Goal: Use online tool/utility: Utilize a website feature to perform a specific function

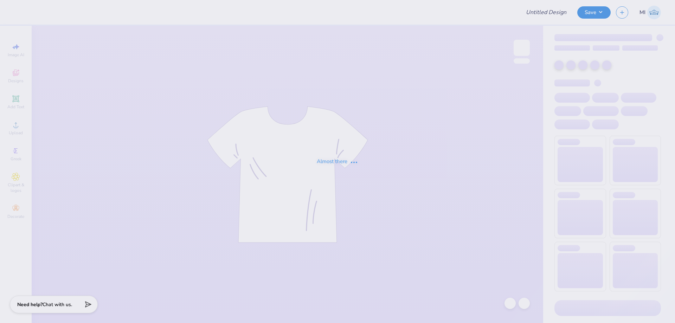
type input "FPS239851"
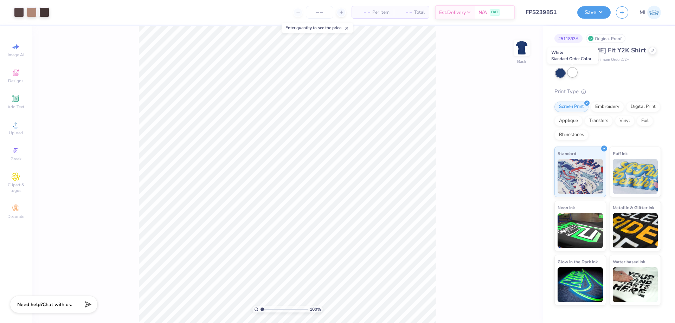
click at [569, 73] on div at bounding box center [572, 72] width 9 height 9
click at [270, 307] on input "range" at bounding box center [283, 309] width 47 height 6
type input "2.75"
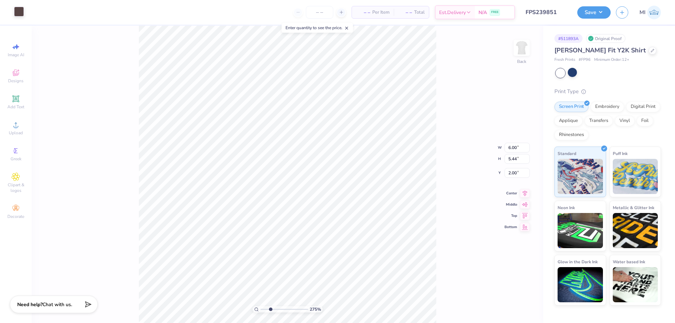
click at [16, 12] on div at bounding box center [19, 12] width 10 height 10
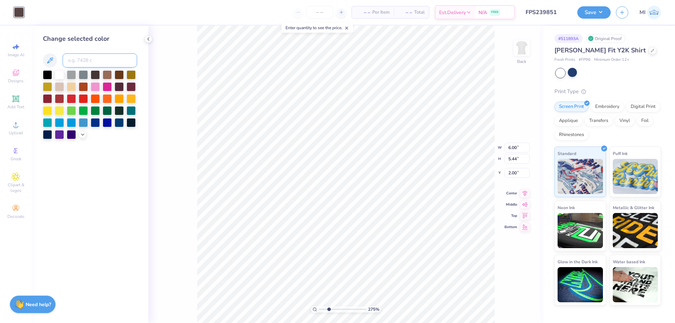
click at [92, 63] on input at bounding box center [100, 60] width 75 height 14
type input "708"
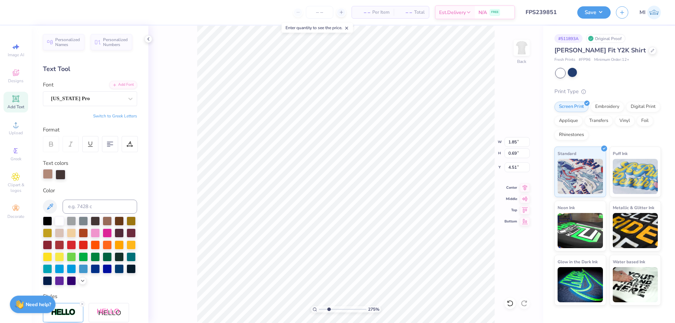
click at [45, 174] on div at bounding box center [48, 174] width 10 height 10
click at [91, 208] on input at bounding box center [100, 207] width 75 height 14
click at [108, 211] on input "7432" at bounding box center [100, 207] width 75 height 14
type input "7432"
type input "3.51"
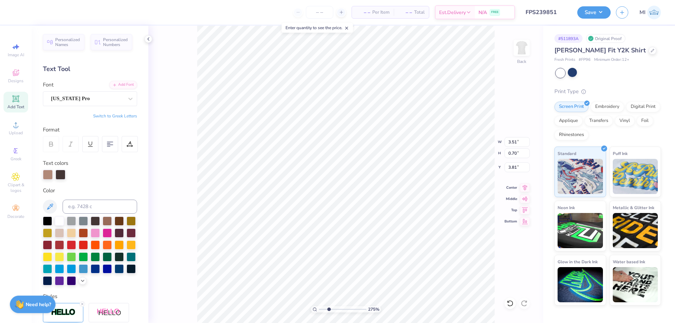
type input "0.70"
type input "3.81"
click at [46, 171] on div at bounding box center [48, 174] width 10 height 10
click at [85, 201] on input at bounding box center [100, 207] width 75 height 14
paste input "7432"
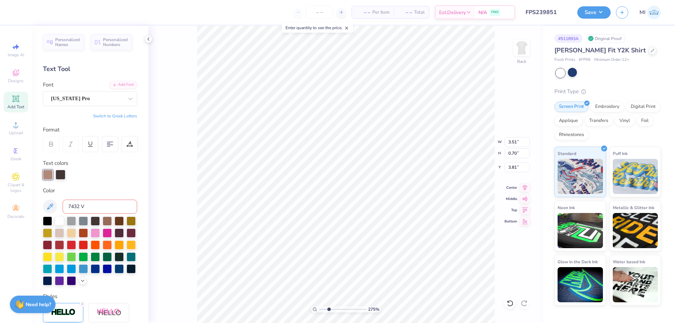
type input "7432"
type input "X"
click at [44, 14] on div at bounding box center [44, 12] width 10 height 10
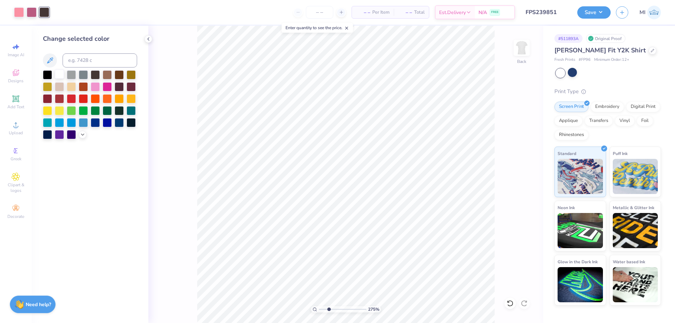
click at [59, 75] on div at bounding box center [59, 74] width 9 height 9
drag, startPoint x: 330, startPoint y: 308, endPoint x: 298, endPoint y: 309, distance: 32.3
click at [319, 309] on input "range" at bounding box center [342, 309] width 47 height 6
type input "2.08"
click at [325, 309] on input "range" at bounding box center [342, 309] width 47 height 6
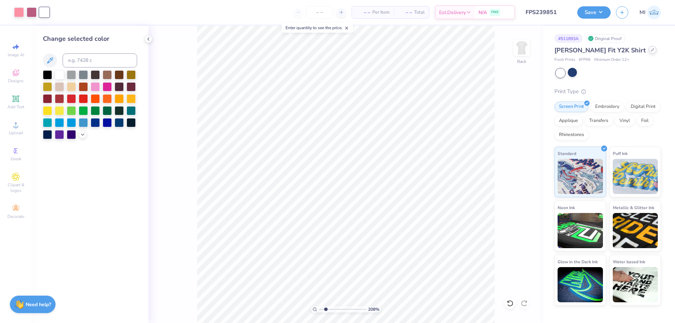
click at [651, 51] on icon at bounding box center [653, 50] width 4 height 4
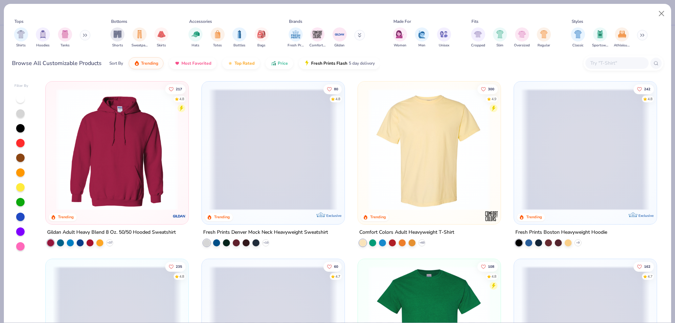
click at [594, 67] on input "text" at bounding box center [616, 63] width 54 height 8
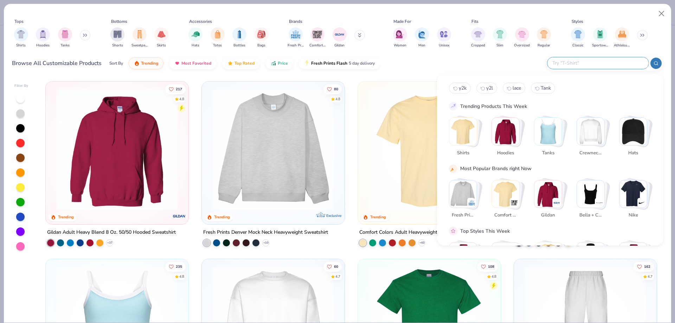
click at [612, 67] on div at bounding box center [597, 63] width 101 height 12
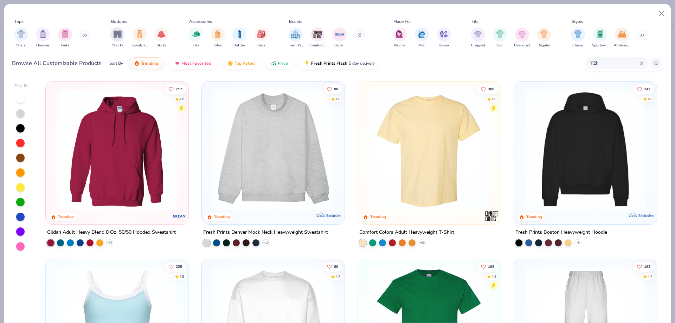
type input "Y2k"
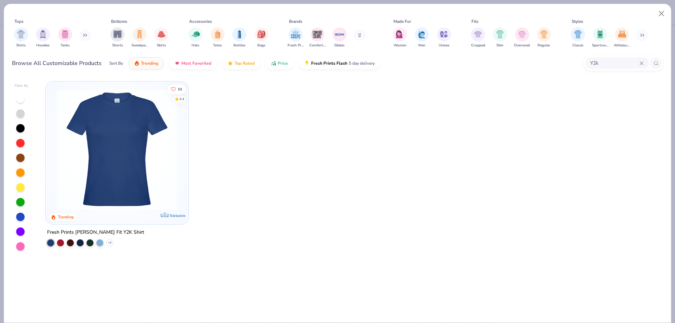
click at [151, 135] on img at bounding box center [117, 150] width 129 height 122
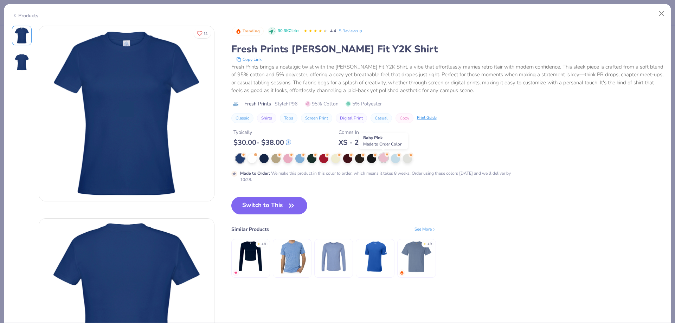
click at [381, 159] on div at bounding box center [383, 157] width 9 height 9
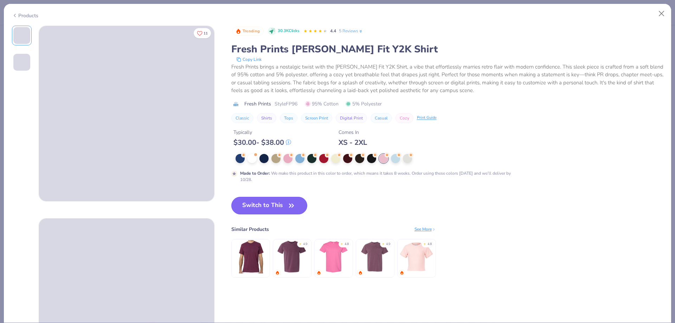
click at [280, 208] on button "Switch to This" at bounding box center [269, 206] width 76 height 18
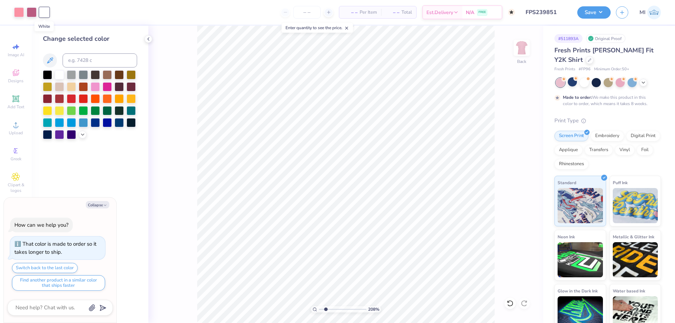
click at [44, 15] on div at bounding box center [44, 12] width 10 height 10
type textarea "x"
click at [103, 66] on input at bounding box center [100, 60] width 75 height 14
type input "196"
type textarea "x"
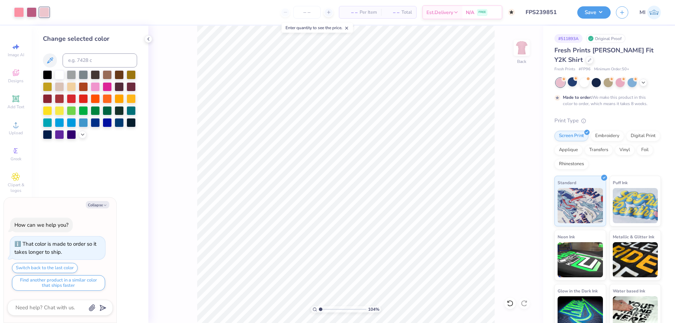
drag, startPoint x: 321, startPoint y: 310, endPoint x: 304, endPoint y: 310, distance: 16.5
type input "1"
click at [319, 310] on input "range" at bounding box center [342, 309] width 47 height 6
type textarea "x"
drag, startPoint x: 322, startPoint y: 309, endPoint x: 330, endPoint y: 305, distance: 8.8
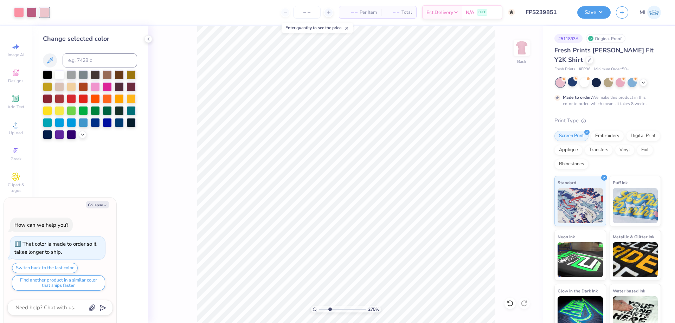
click at [330, 306] on input "range" at bounding box center [342, 309] width 47 height 6
type input "2.97"
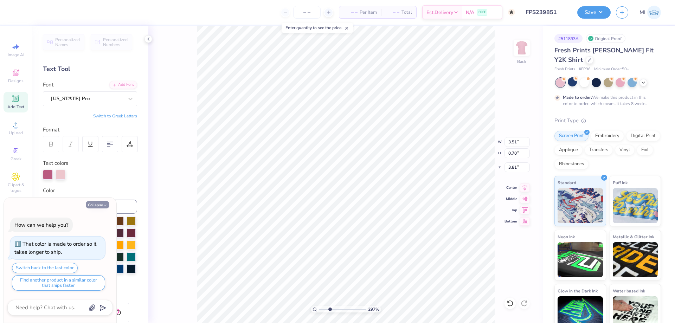
click at [100, 205] on button "Collapse" at bounding box center [98, 204] width 24 height 7
type textarea "x"
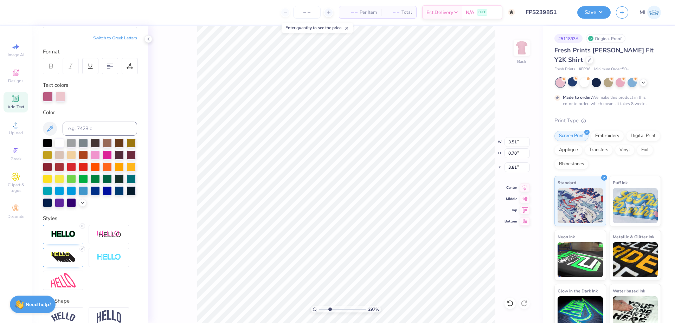
scroll to position [114, 0]
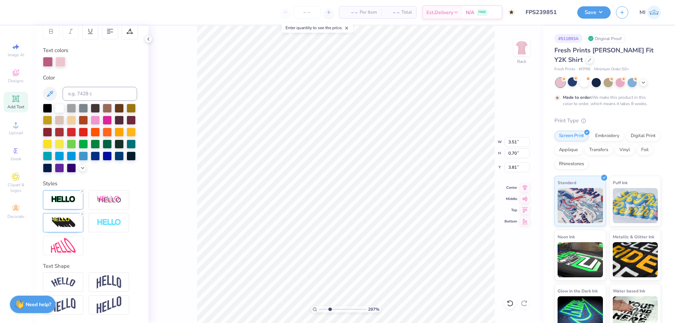
click at [45, 189] on div "Styles" at bounding box center [90, 218] width 94 height 76
click at [54, 198] on img at bounding box center [63, 199] width 25 height 8
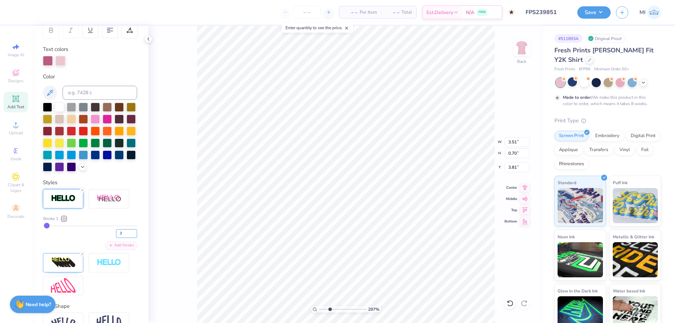
drag, startPoint x: 123, startPoint y: 235, endPoint x: 102, endPoint y: 234, distance: 21.4
click at [116, 235] on input "2" at bounding box center [126, 233] width 21 height 9
type input "1"
type input "3.50"
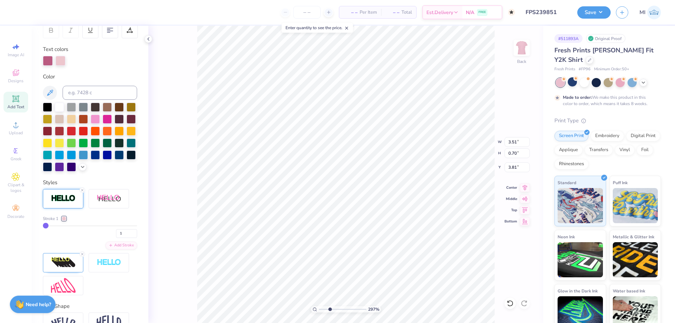
type input "0.69"
type input "3.82"
type input "1.85"
type input "4.51"
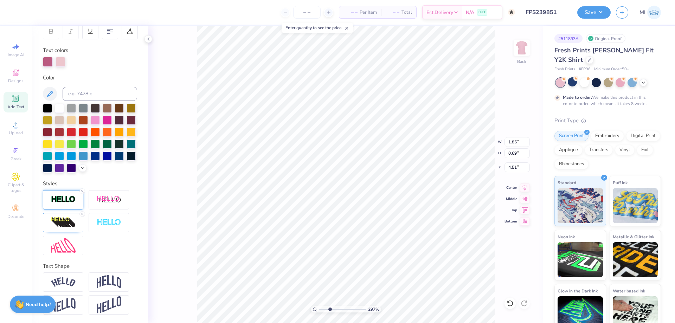
click at [67, 202] on img at bounding box center [63, 199] width 25 height 8
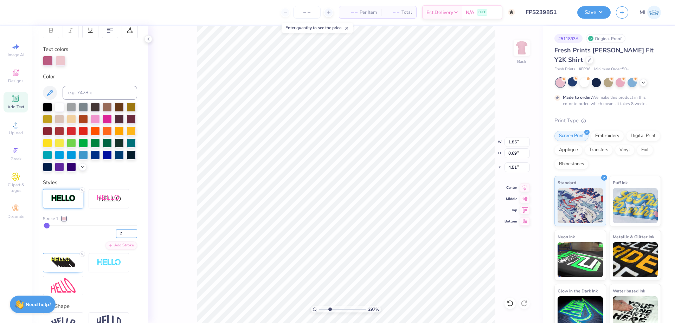
drag, startPoint x: 126, startPoint y: 234, endPoint x: 86, endPoint y: 235, distance: 40.1
click at [116, 235] on input "2" at bounding box center [126, 233] width 21 height 9
type input "1"
type input "1.84"
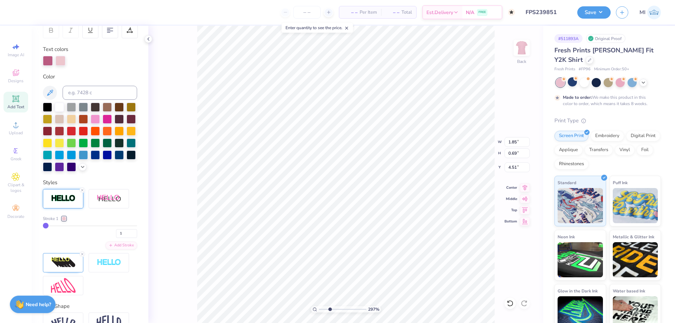
type input "0.68"
type input "4.52"
drag, startPoint x: 331, startPoint y: 310, endPoint x: 305, endPoint y: 307, distance: 25.5
type input "1"
click at [319, 307] on input "range" at bounding box center [342, 309] width 47 height 6
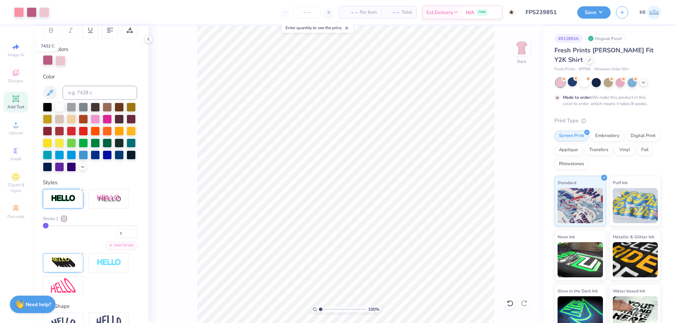
click at [48, 59] on div at bounding box center [48, 60] width 10 height 10
click at [84, 90] on input at bounding box center [100, 93] width 75 height 14
click at [31, 7] on div at bounding box center [32, 12] width 10 height 10
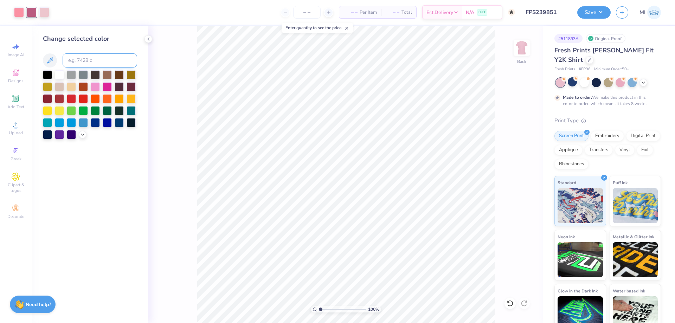
click at [84, 54] on input at bounding box center [100, 60] width 75 height 14
type input "7423"
drag, startPoint x: 323, startPoint y: 309, endPoint x: 306, endPoint y: 308, distance: 16.6
click at [319, 308] on input "range" at bounding box center [342, 309] width 47 height 6
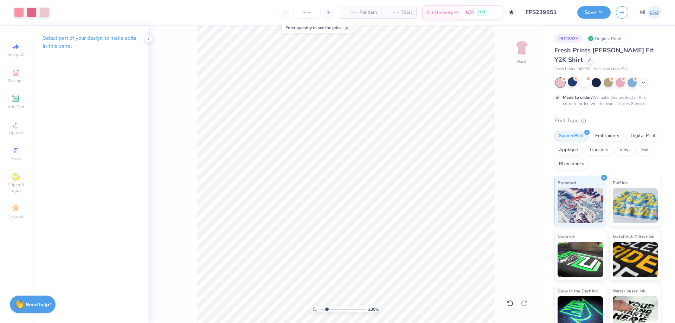
drag, startPoint x: 320, startPoint y: 312, endPoint x: 327, endPoint y: 312, distance: 6.3
click at [327, 312] on input "range" at bounding box center [342, 309] width 47 height 6
drag, startPoint x: 331, startPoint y: 307, endPoint x: 301, endPoint y: 307, distance: 30.9
type input "1"
click at [319, 307] on input "range" at bounding box center [342, 309] width 47 height 6
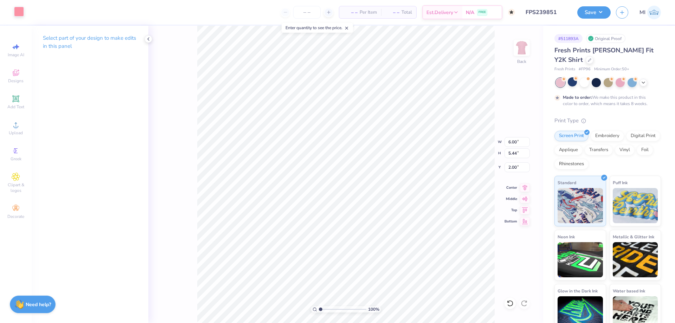
click at [22, 16] on div at bounding box center [19, 12] width 10 height 10
click at [598, 12] on button "Save" at bounding box center [593, 11] width 33 height 12
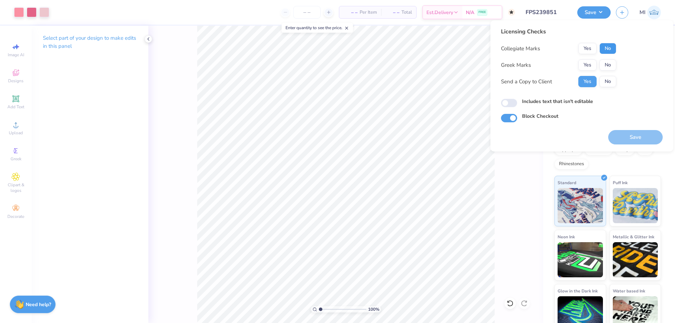
click at [608, 49] on button "No" at bounding box center [607, 48] width 17 height 11
click at [591, 64] on button "Yes" at bounding box center [587, 64] width 18 height 11
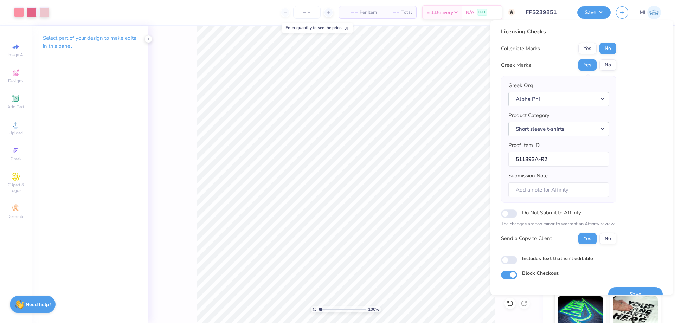
drag, startPoint x: 627, startPoint y: 290, endPoint x: 417, endPoint y: 2, distance: 356.1
click at [627, 290] on button "Save" at bounding box center [635, 294] width 54 height 14
